Goal: Task Accomplishment & Management: Manage account settings

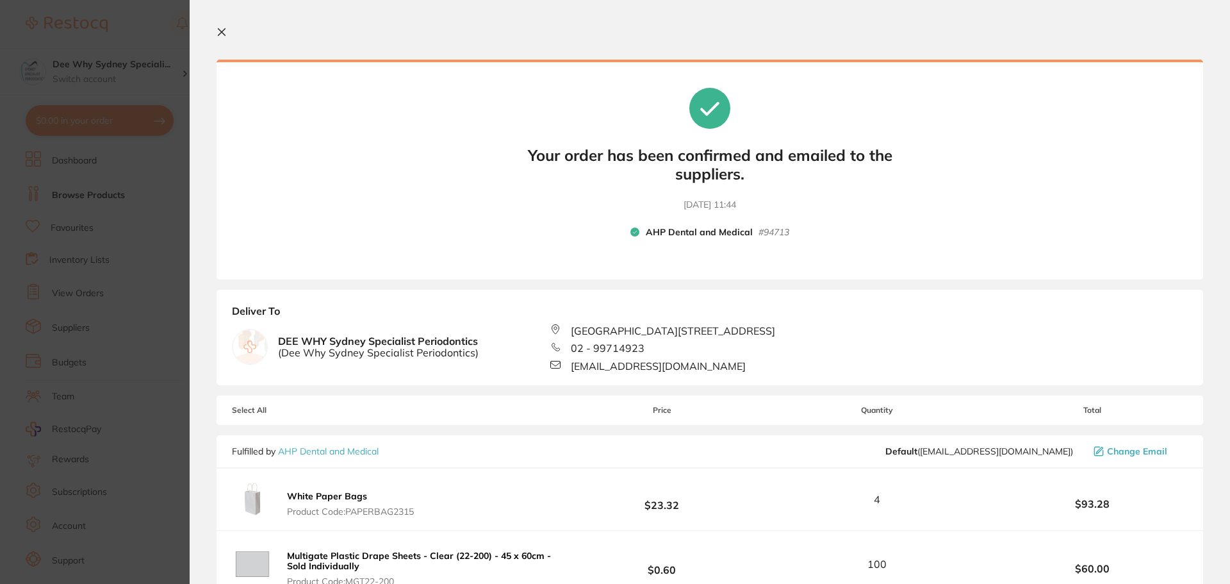
click at [223, 36] on icon at bounding box center [222, 32] width 10 height 10
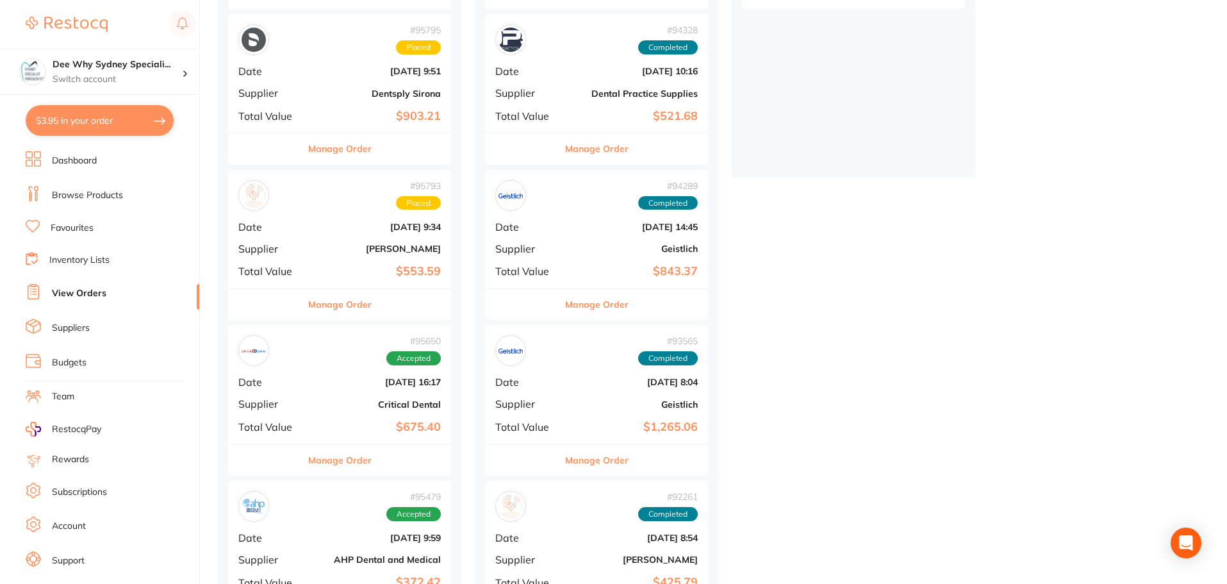
scroll to position [449, 0]
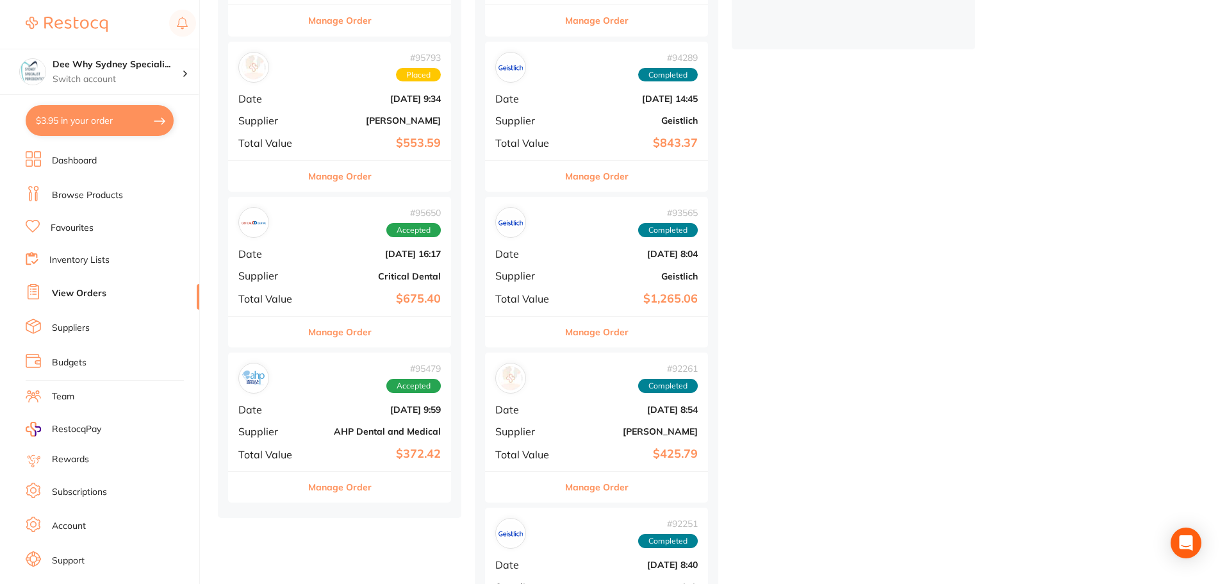
click at [295, 404] on span "Date" at bounding box center [270, 410] width 64 height 12
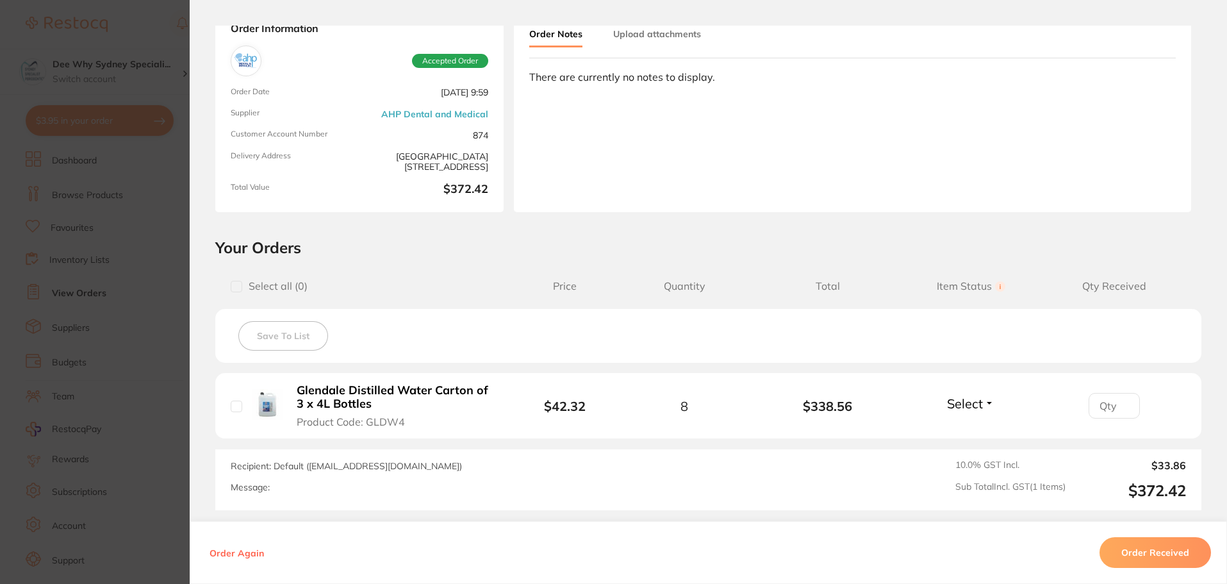
scroll to position [192, 0]
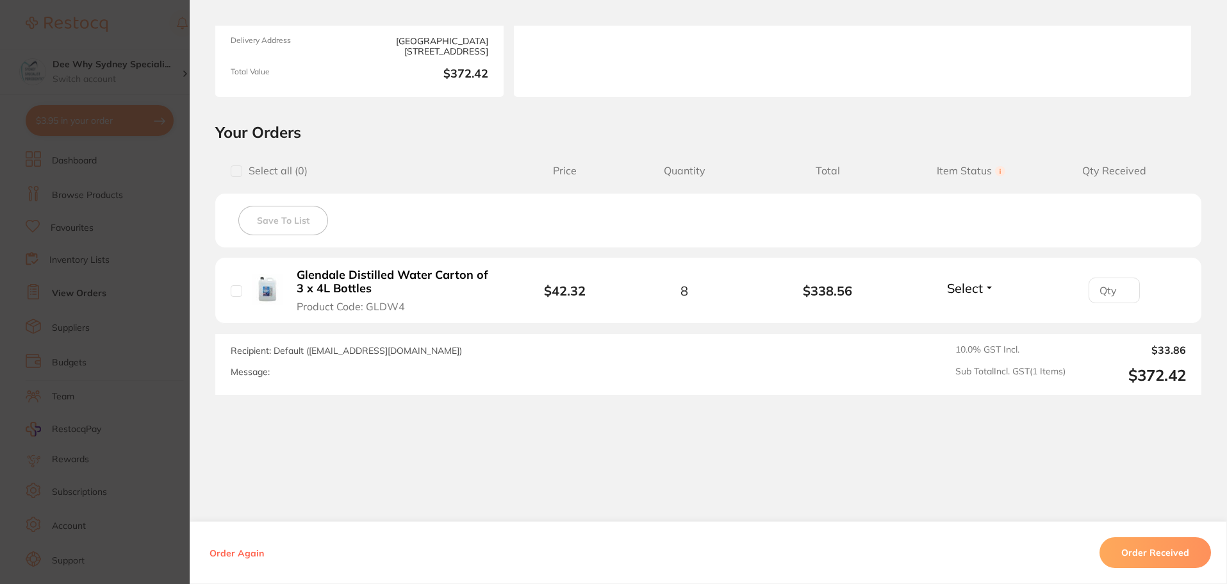
drag, startPoint x: 1177, startPoint y: 554, endPoint x: 1157, endPoint y: 557, distance: 20.0
click at [1178, 554] on button "Order Received" at bounding box center [1154, 552] width 111 height 31
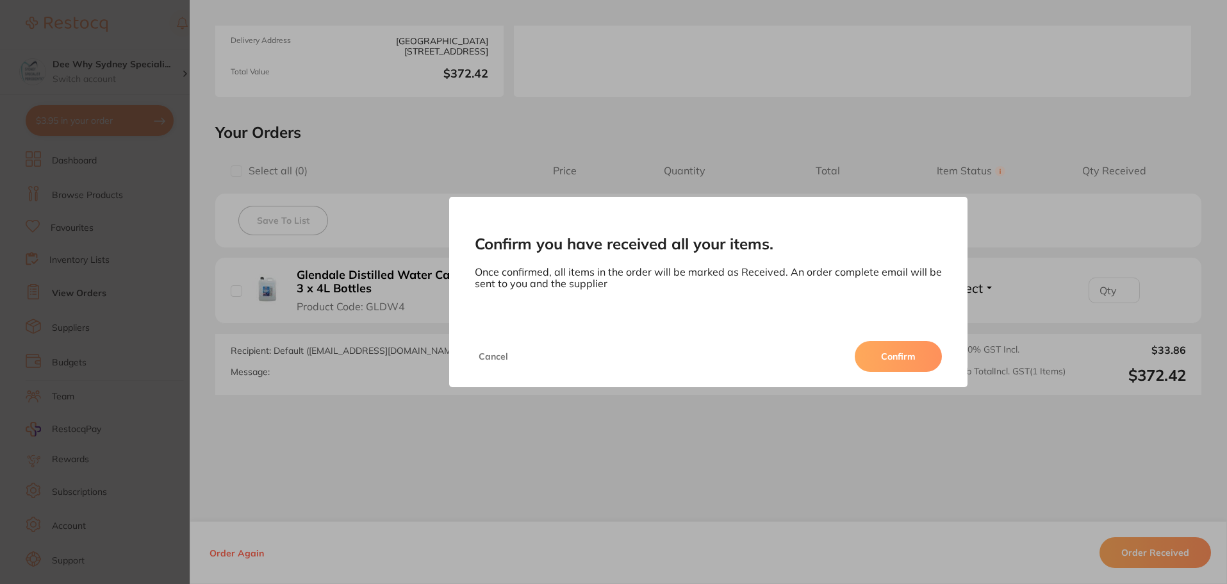
click at [880, 357] on button "Confirm" at bounding box center [898, 356] width 87 height 31
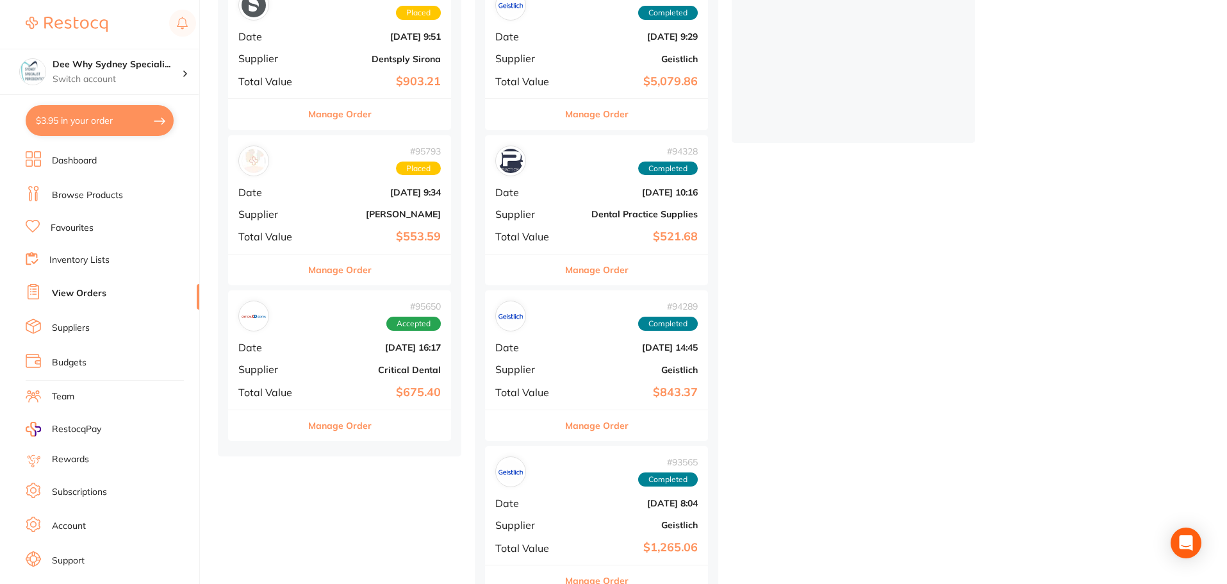
scroll to position [128, 0]
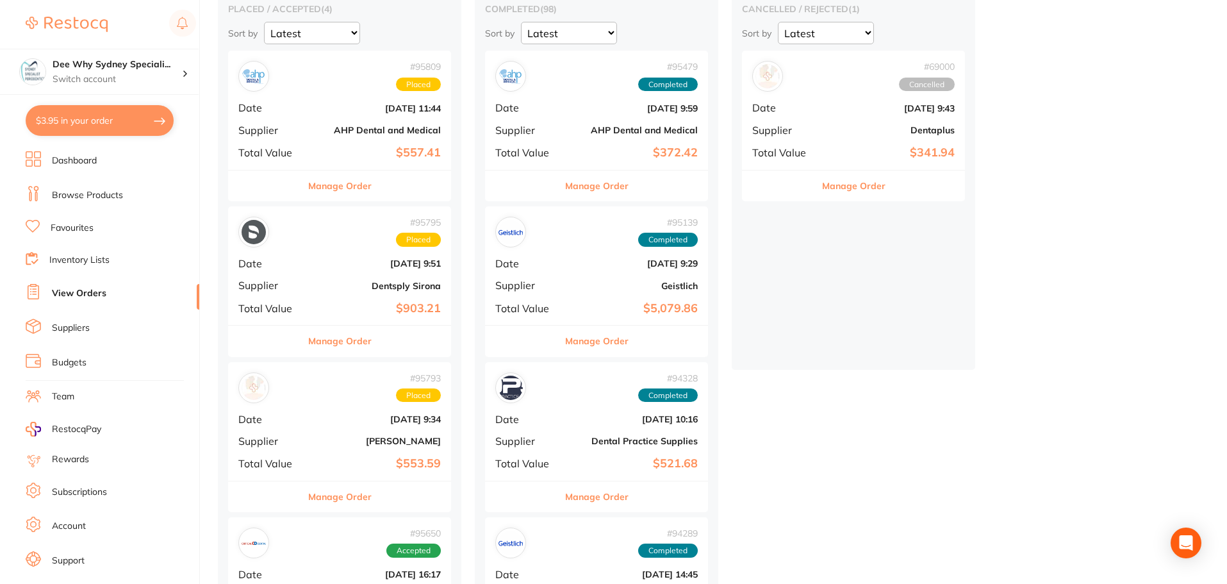
click at [108, 128] on button "$3.95 in your order" at bounding box center [100, 120] width 148 height 31
checkbox input "true"
